Goal: Use online tool/utility: Utilize a website feature to perform a specific function

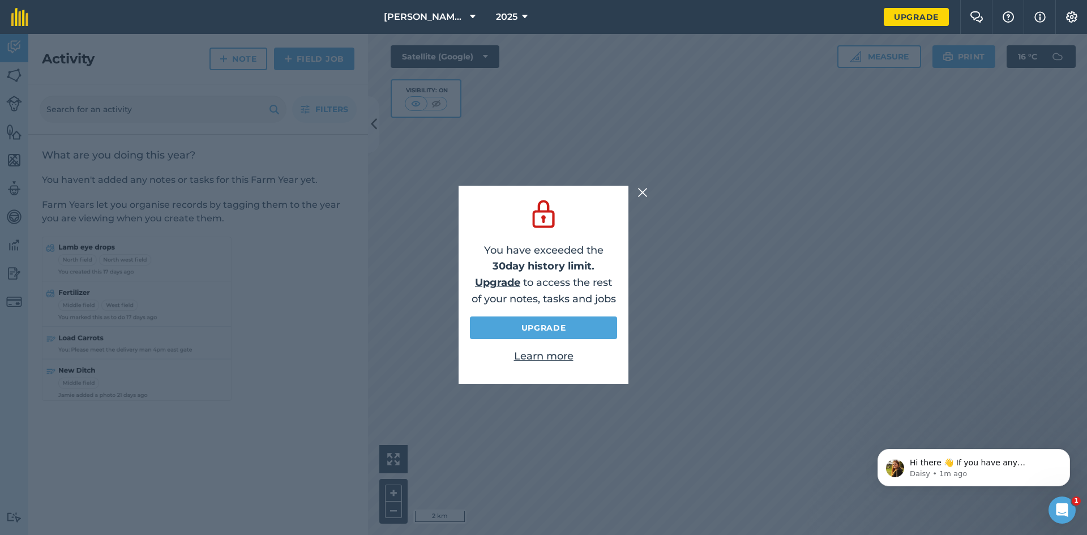
click at [638, 188] on img at bounding box center [643, 193] width 10 height 14
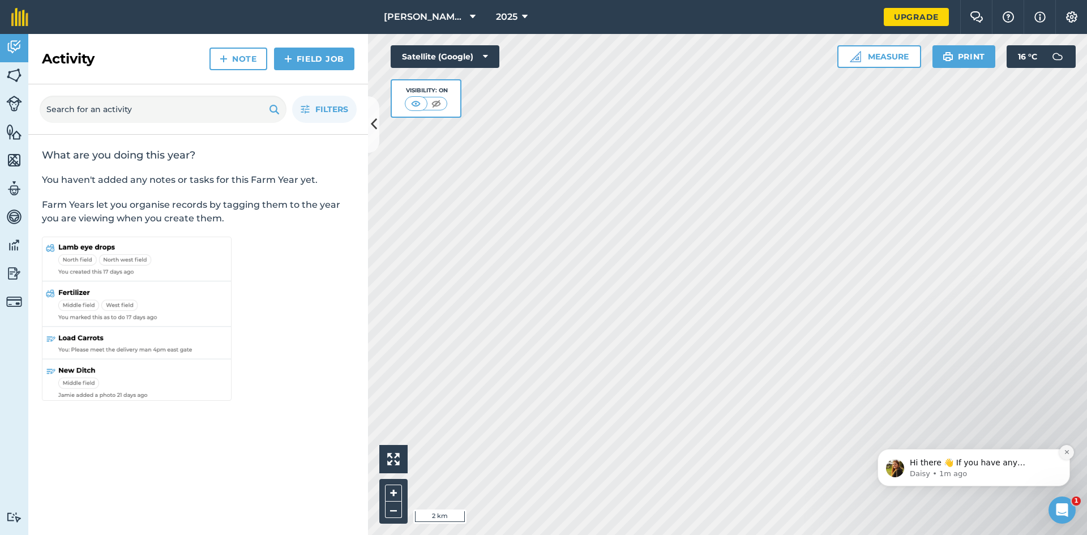
click at [1063, 450] on button "Dismiss notification" at bounding box center [1066, 452] width 15 height 15
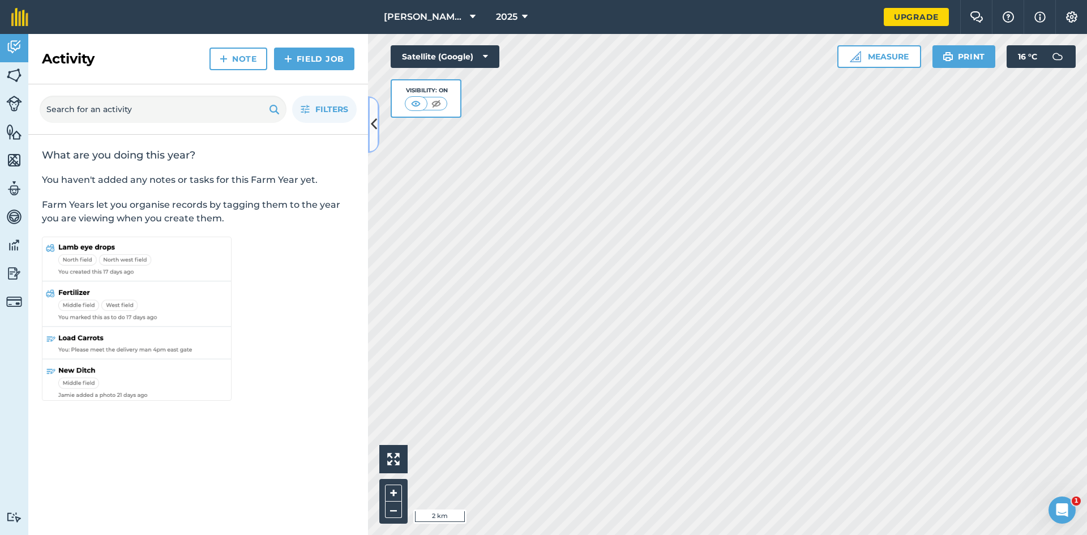
click at [373, 126] on icon at bounding box center [374, 124] width 6 height 20
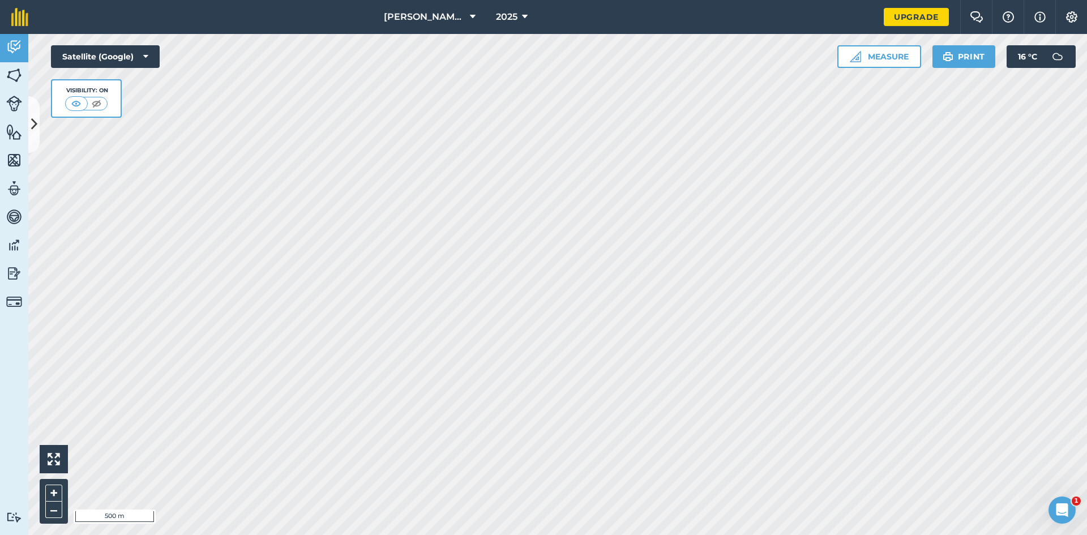
click at [481, 535] on html "Helton Gate 2025 Upgrade Farm Chat Help Info Settings Map printing is not avail…" at bounding box center [543, 267] width 1087 height 535
click at [702, 42] on div "Helton Gate 2025 Upgrade Farm Chat Help Info Settings Map printing is not avail…" at bounding box center [543, 267] width 1087 height 535
click at [846, 68] on button "Measure" at bounding box center [880, 56] width 84 height 23
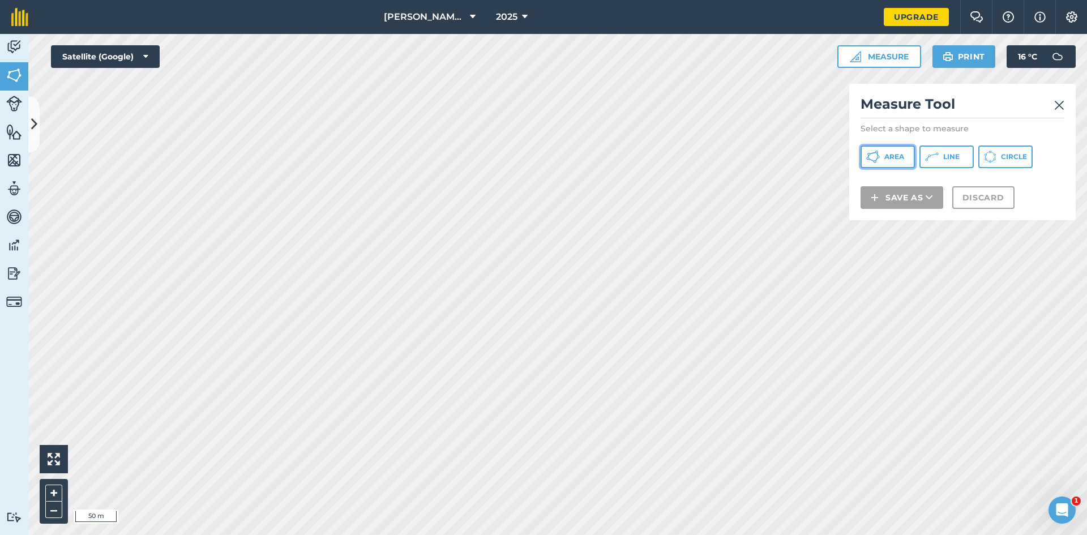
click at [904, 161] on span "Area" at bounding box center [895, 156] width 20 height 9
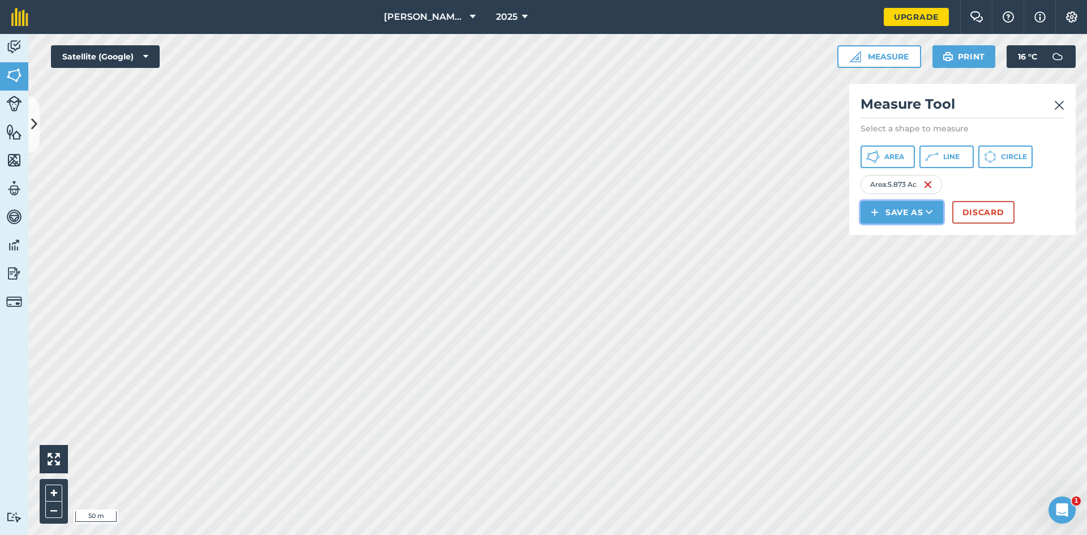
click at [931, 224] on button "Save as" at bounding box center [902, 212] width 83 height 23
click at [931, 250] on link "Field" at bounding box center [901, 237] width 79 height 25
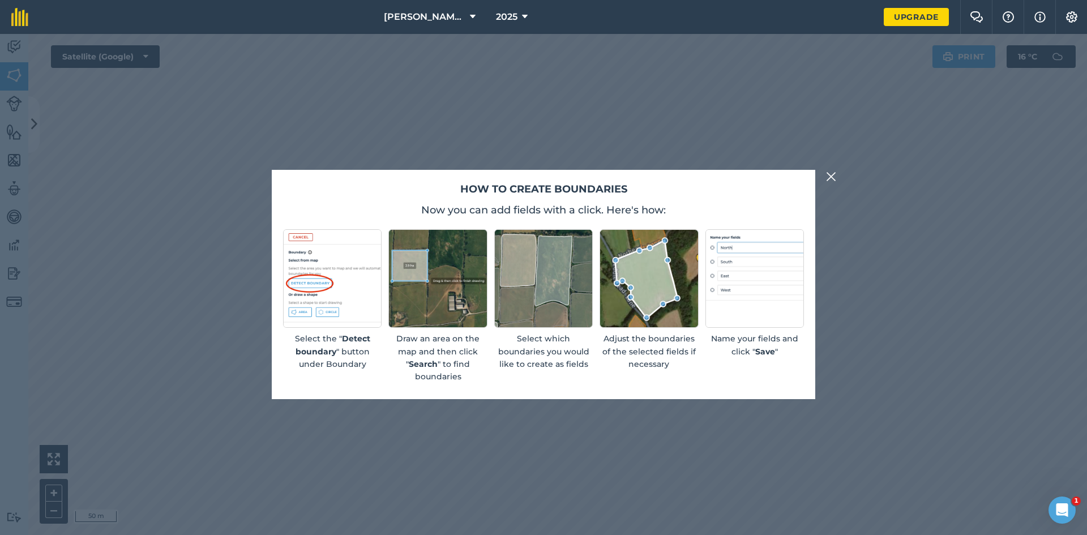
click at [835, 170] on img at bounding box center [831, 177] width 10 height 14
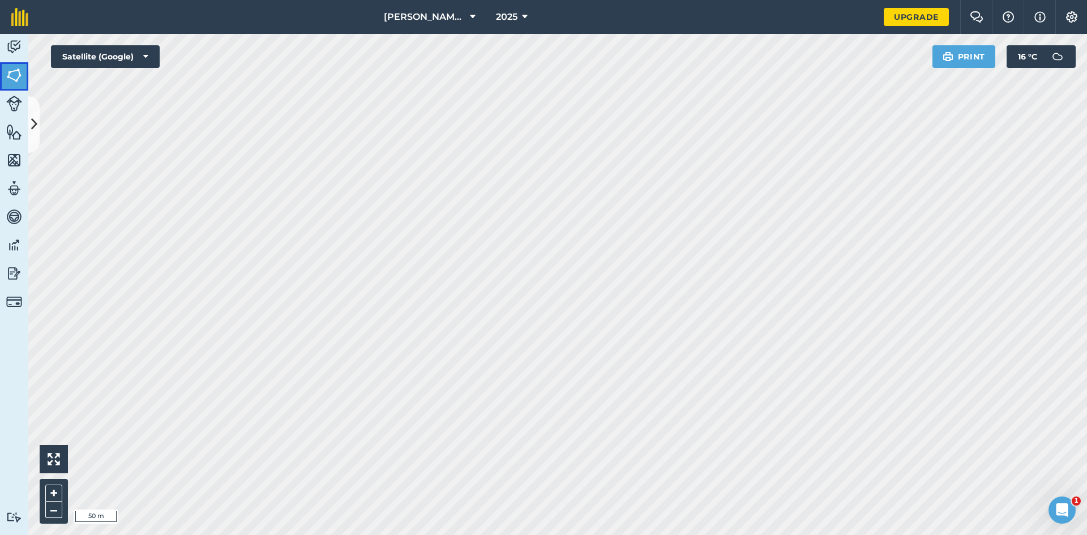
click at [18, 83] on img at bounding box center [14, 75] width 16 height 17
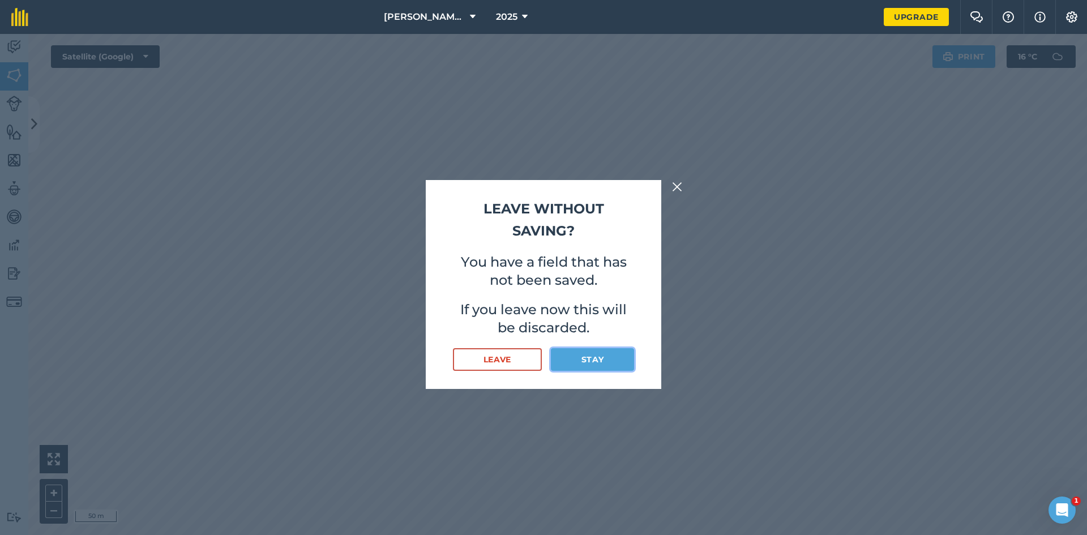
click at [580, 371] on button "Stay" at bounding box center [592, 359] width 83 height 23
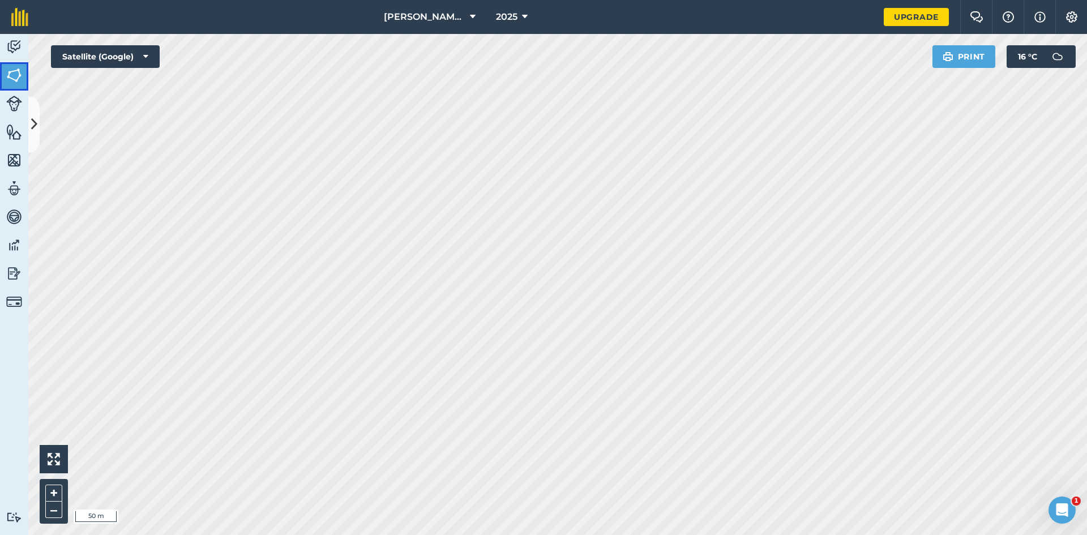
click at [12, 78] on img at bounding box center [14, 75] width 16 height 17
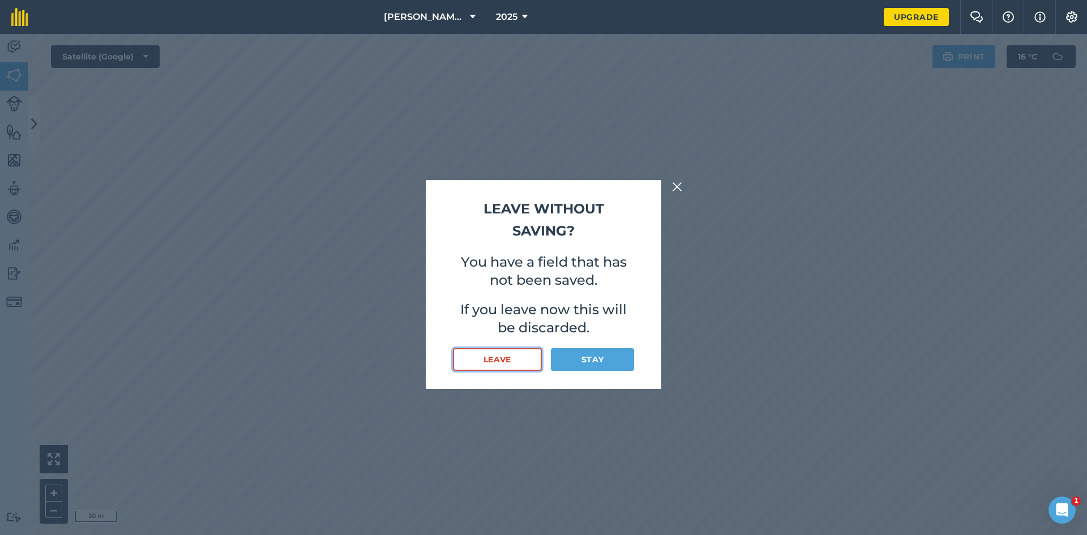
click at [490, 371] on button "Leave" at bounding box center [497, 359] width 89 height 23
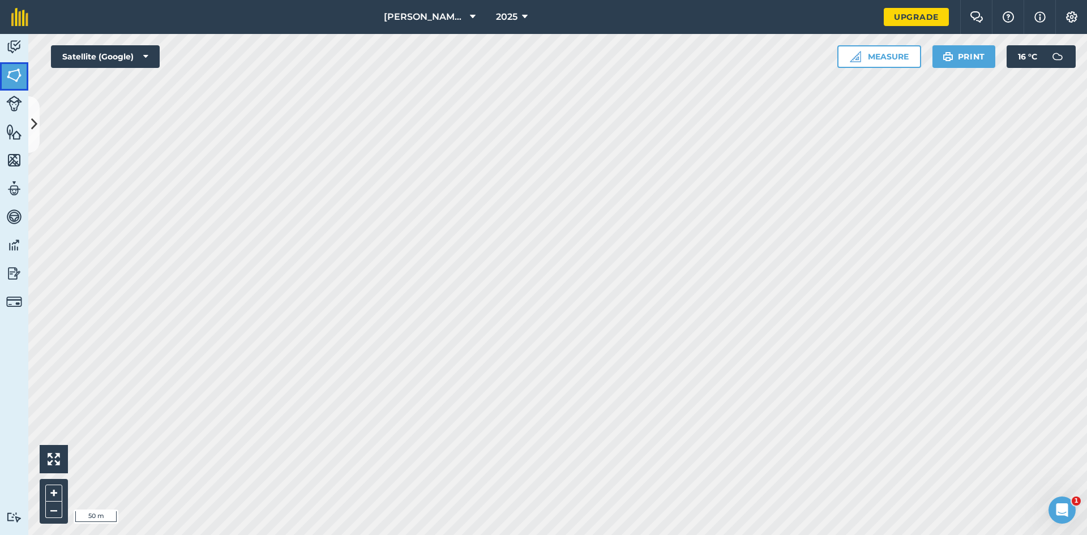
click at [14, 84] on img at bounding box center [14, 75] width 16 height 17
click at [17, 84] on img at bounding box center [14, 75] width 16 height 17
click at [15, 84] on img at bounding box center [14, 75] width 16 height 17
click at [14, 76] on img at bounding box center [14, 75] width 16 height 17
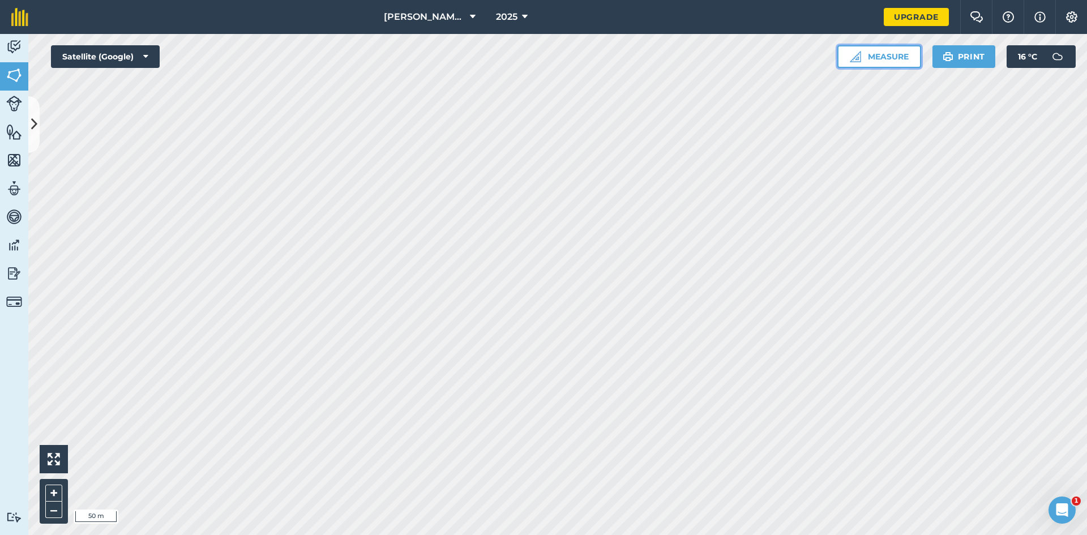
click at [856, 68] on button "Measure" at bounding box center [880, 56] width 84 height 23
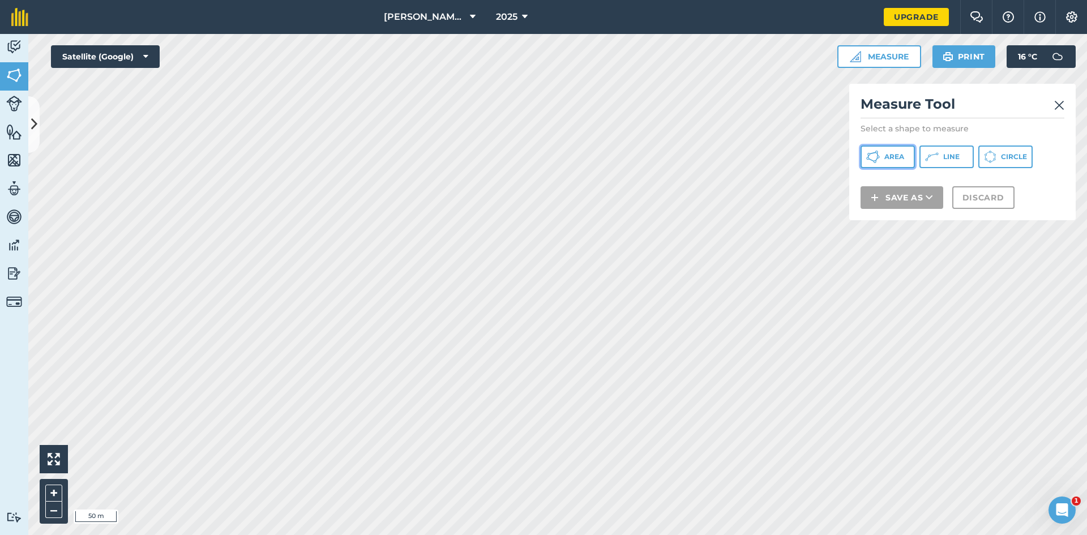
click at [904, 161] on span "Area" at bounding box center [895, 156] width 20 height 9
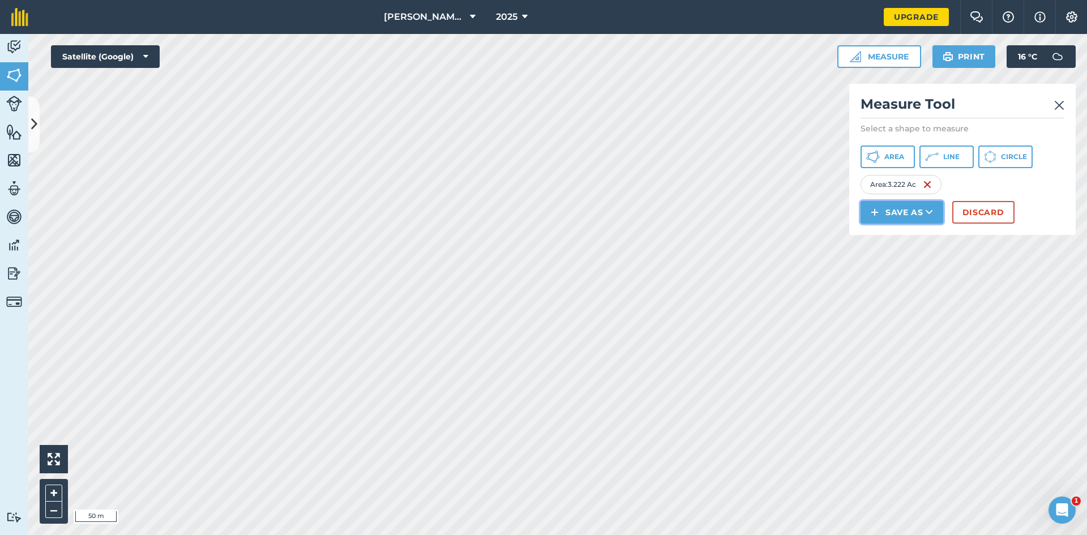
click at [908, 224] on button "Save as" at bounding box center [902, 212] width 83 height 23
click at [1015, 224] on button "Discard" at bounding box center [983, 212] width 62 height 23
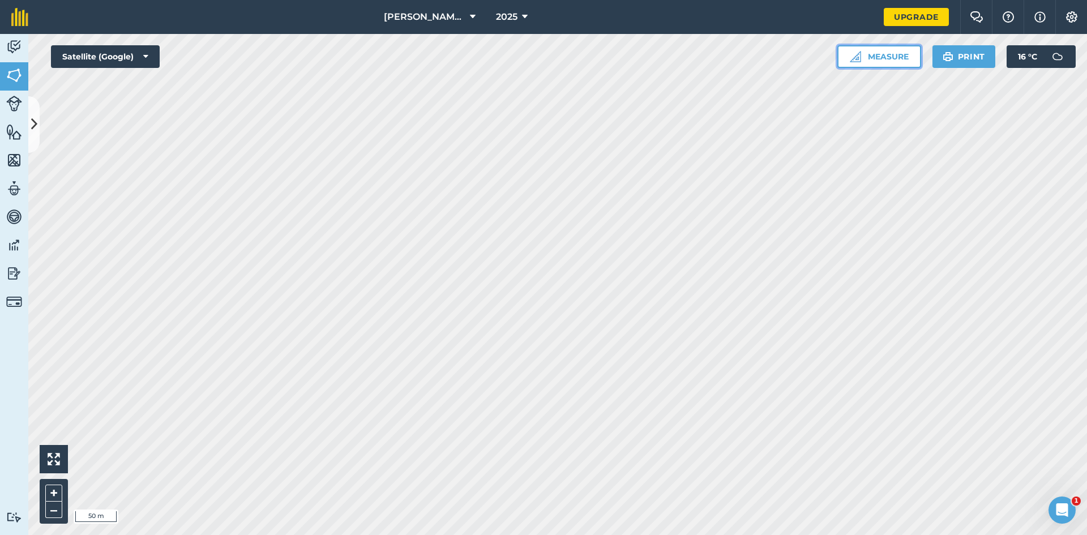
click at [858, 67] on button "Measure" at bounding box center [880, 56] width 84 height 23
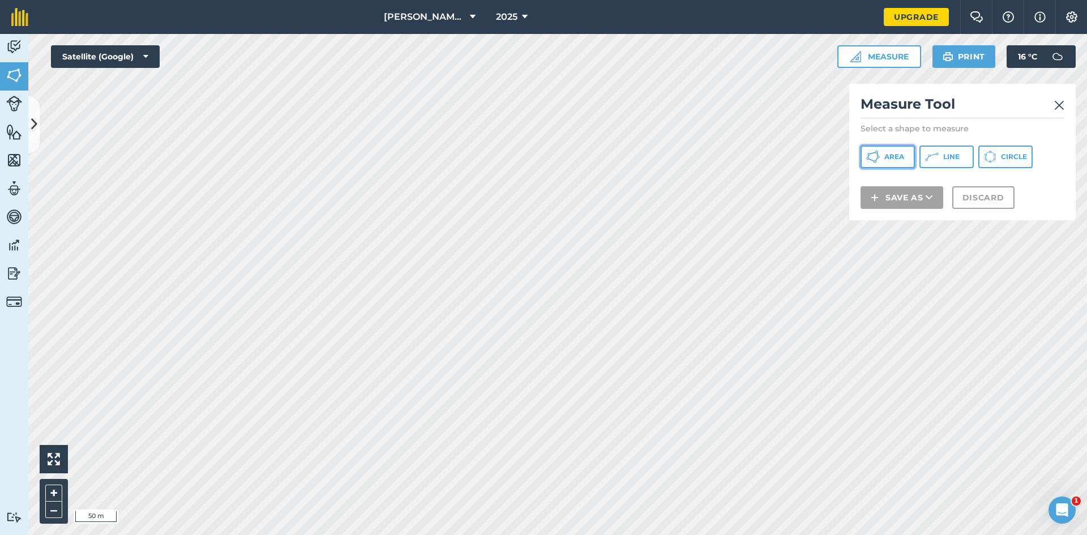
click at [889, 168] on button "Area" at bounding box center [888, 157] width 54 height 23
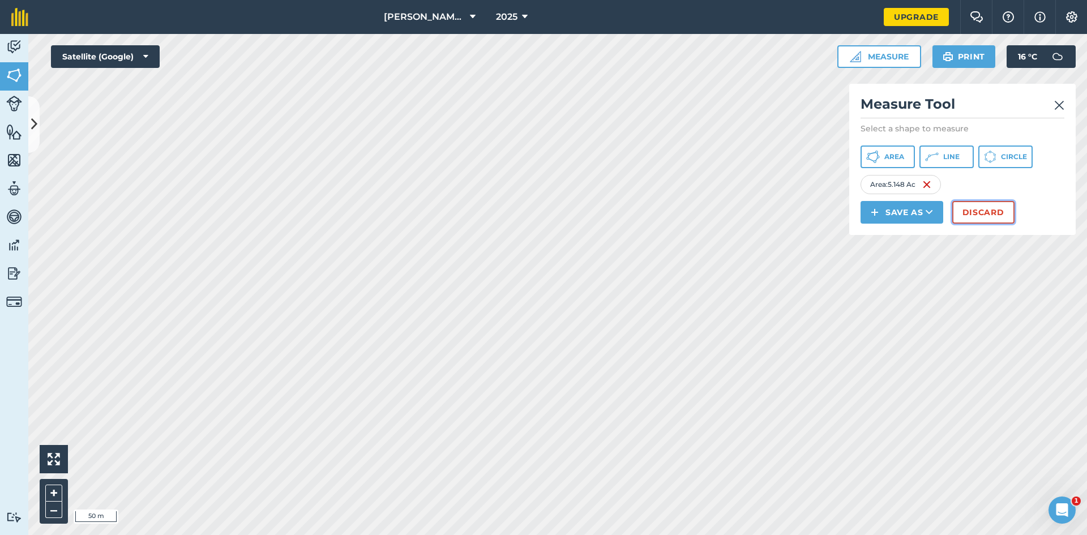
click at [1011, 224] on button "Discard" at bounding box center [983, 212] width 62 height 23
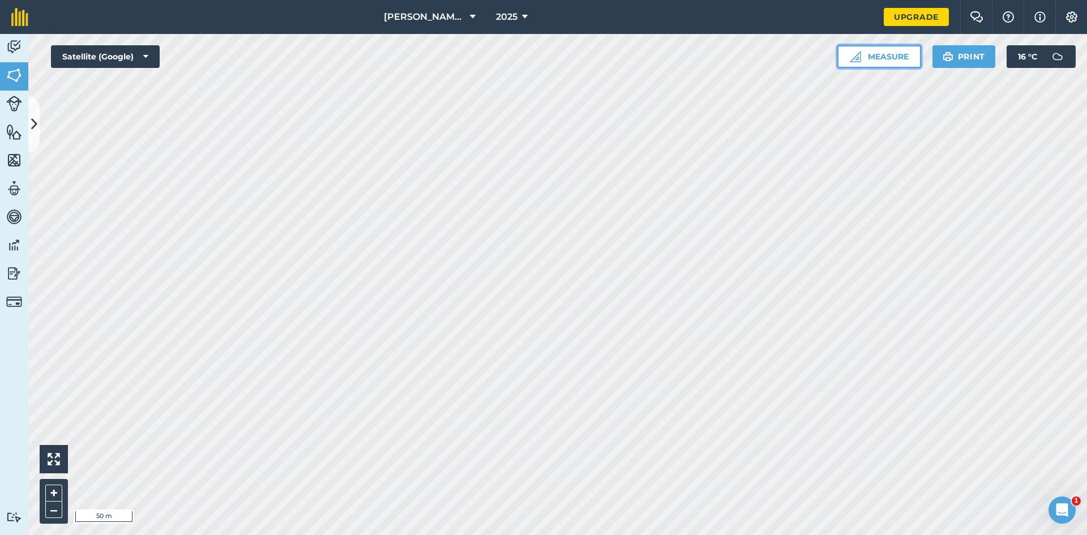
click at [838, 67] on button "Measure" at bounding box center [880, 56] width 84 height 23
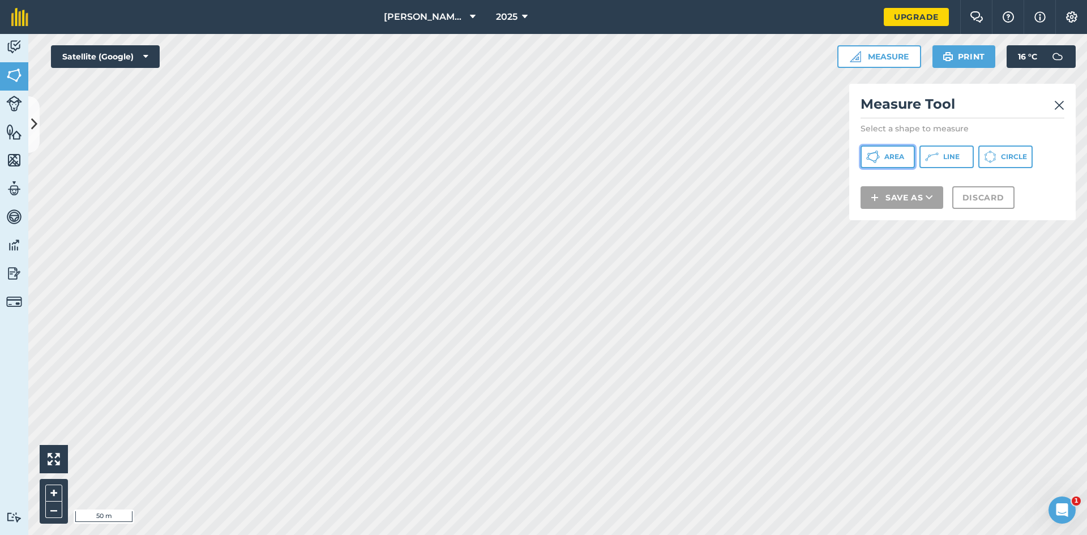
click at [902, 161] on span "Area" at bounding box center [895, 156] width 20 height 9
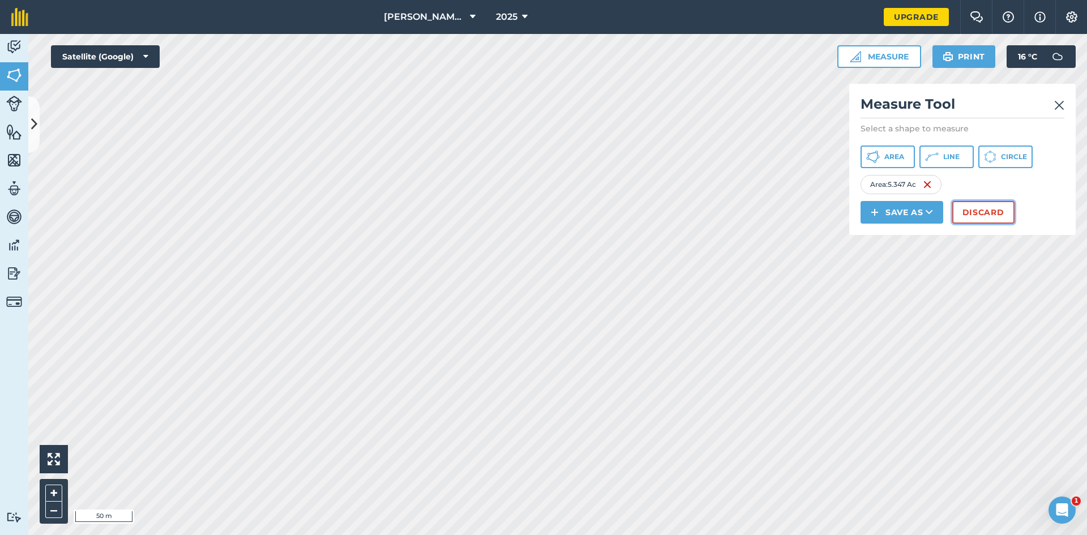
click at [992, 224] on button "Discard" at bounding box center [983, 212] width 62 height 23
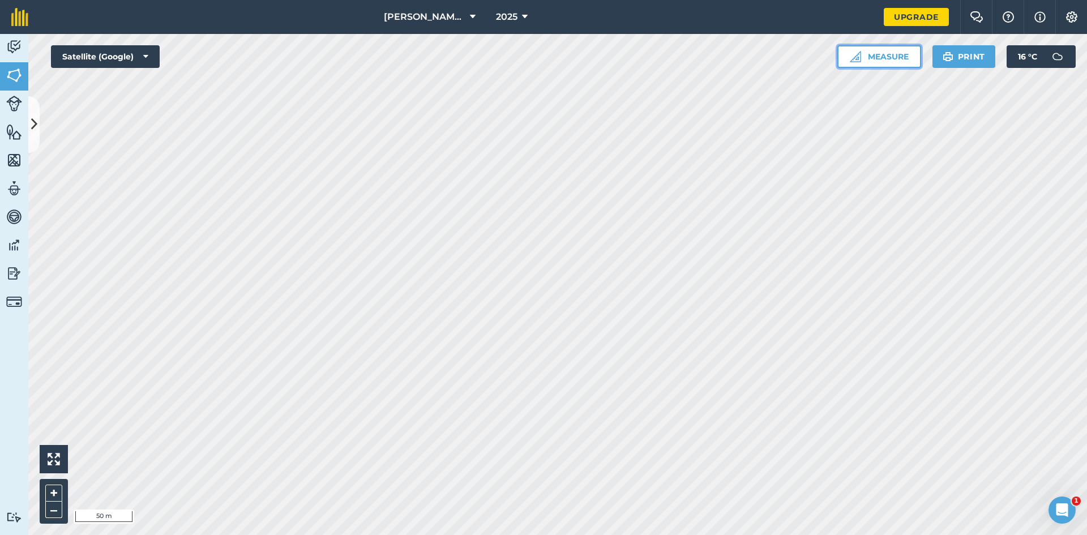
click at [845, 63] on button "Measure" at bounding box center [880, 56] width 84 height 23
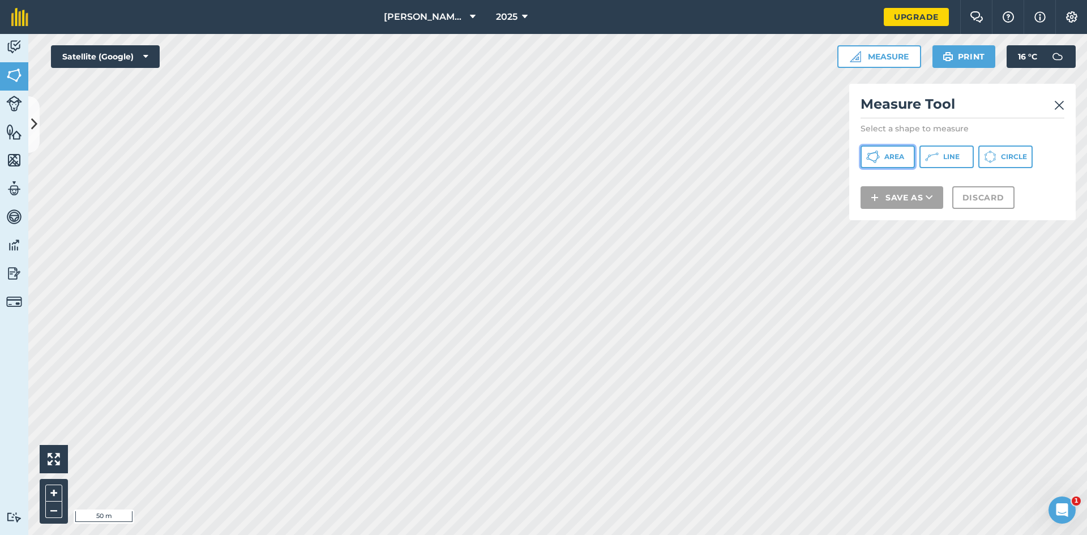
click at [880, 164] on icon at bounding box center [873, 157] width 14 height 14
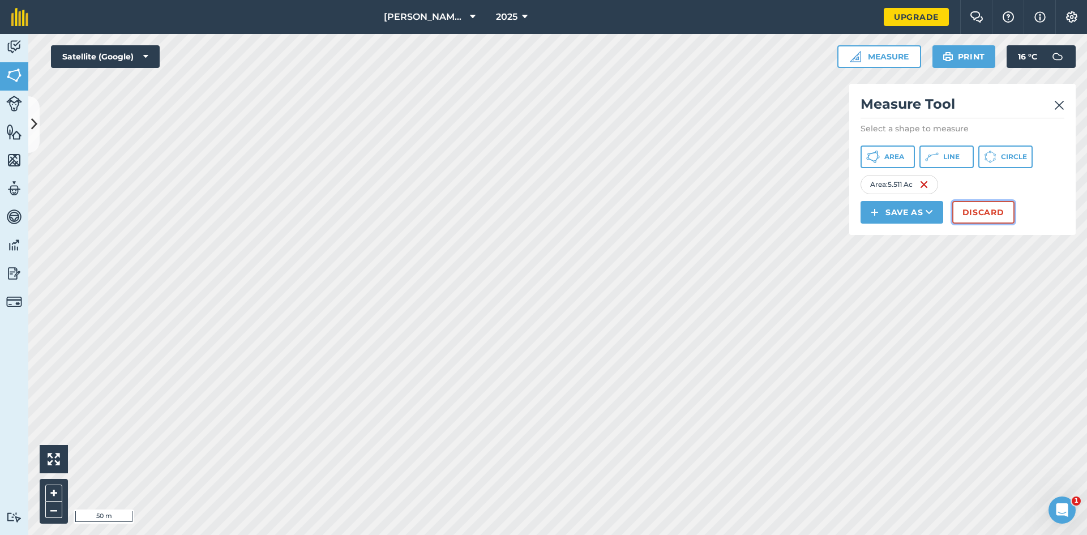
click at [1015, 224] on button "Discard" at bounding box center [983, 212] width 62 height 23
